Goal: Information Seeking & Learning: Learn about a topic

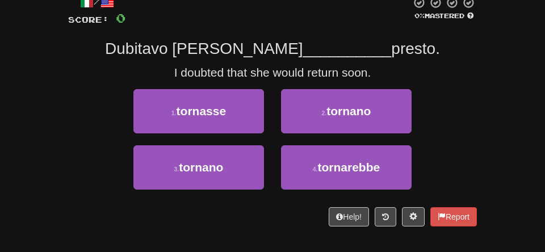
scroll to position [70, 0]
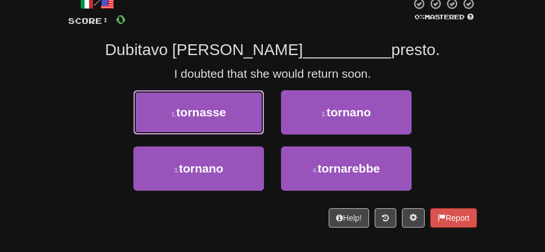
click at [226, 119] on span "tornasse" at bounding box center [201, 112] width 50 height 13
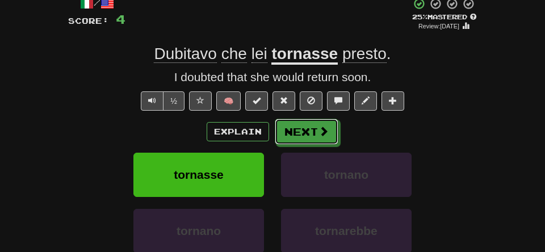
click at [315, 145] on button "Next" at bounding box center [307, 132] width 64 height 26
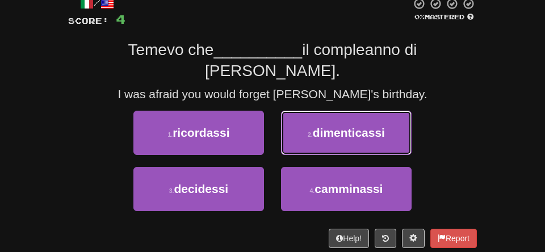
click at [348, 139] on span "dimenticassi" at bounding box center [349, 132] width 72 height 13
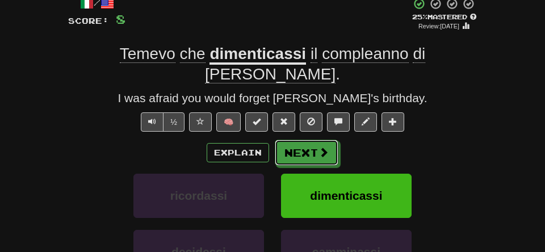
click at [322, 166] on button "Next" at bounding box center [307, 153] width 64 height 26
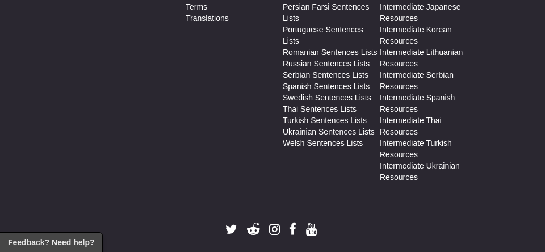
scroll to position [1928, 0]
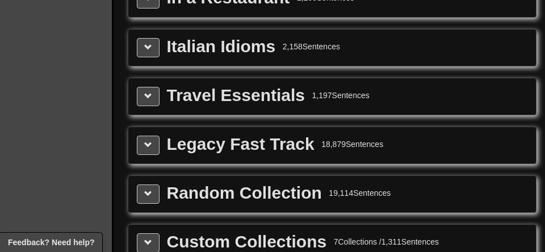
scroll to position [1555, 0]
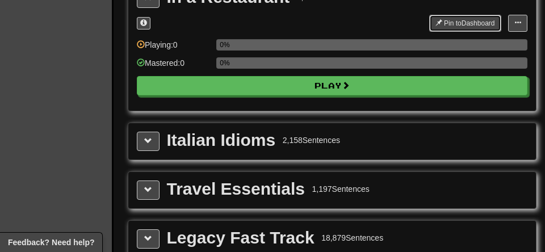
click at [444, 32] on button "Pin to Dashboard" at bounding box center [465, 23] width 72 height 17
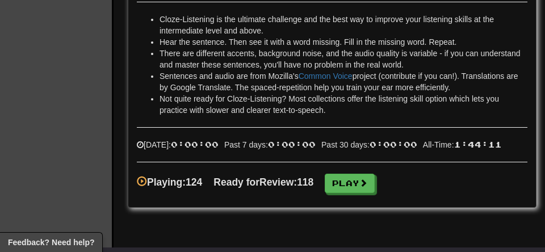
scroll to position [2082, 0]
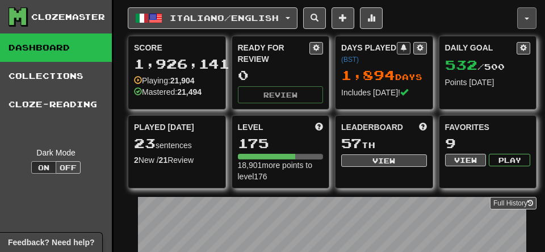
click at [521, 26] on button "button" at bounding box center [526, 18] width 19 height 22
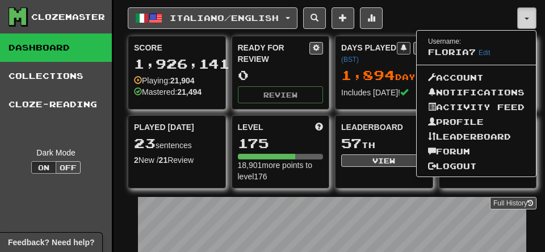
scroll to position [12, 0]
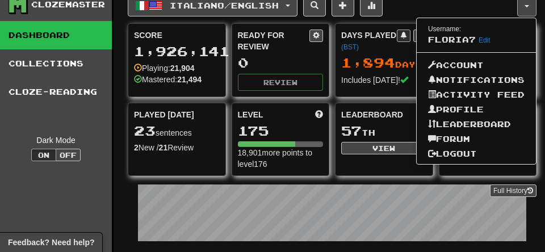
click at [382, 233] on div at bounding box center [272, 126] width 545 height 252
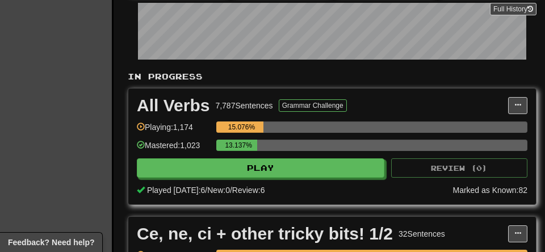
scroll to position [0, 0]
